Goal: Register for event/course

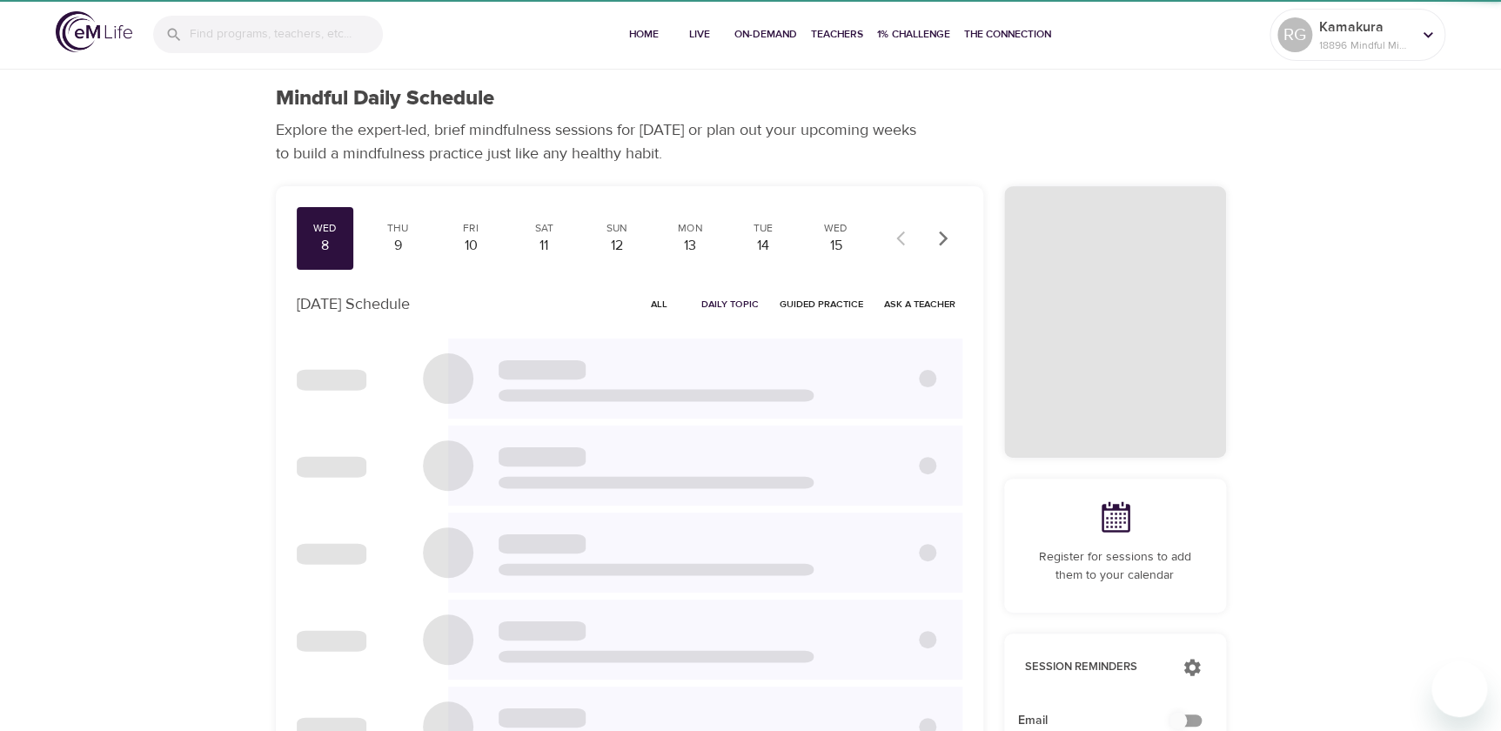
checkbox input "true"
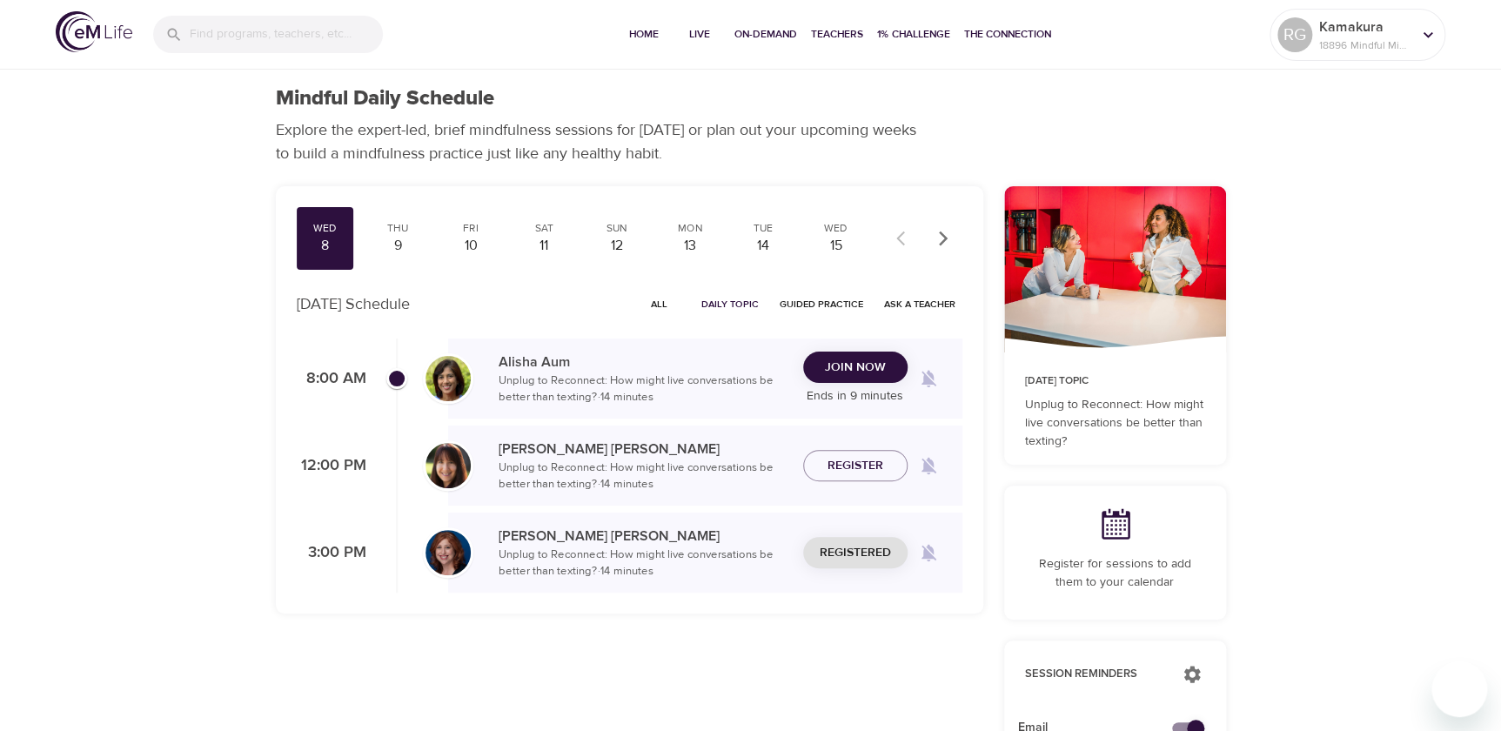
click at [849, 372] on span "Join Now" at bounding box center [855, 368] width 61 height 22
